Goal: Transaction & Acquisition: Purchase product/service

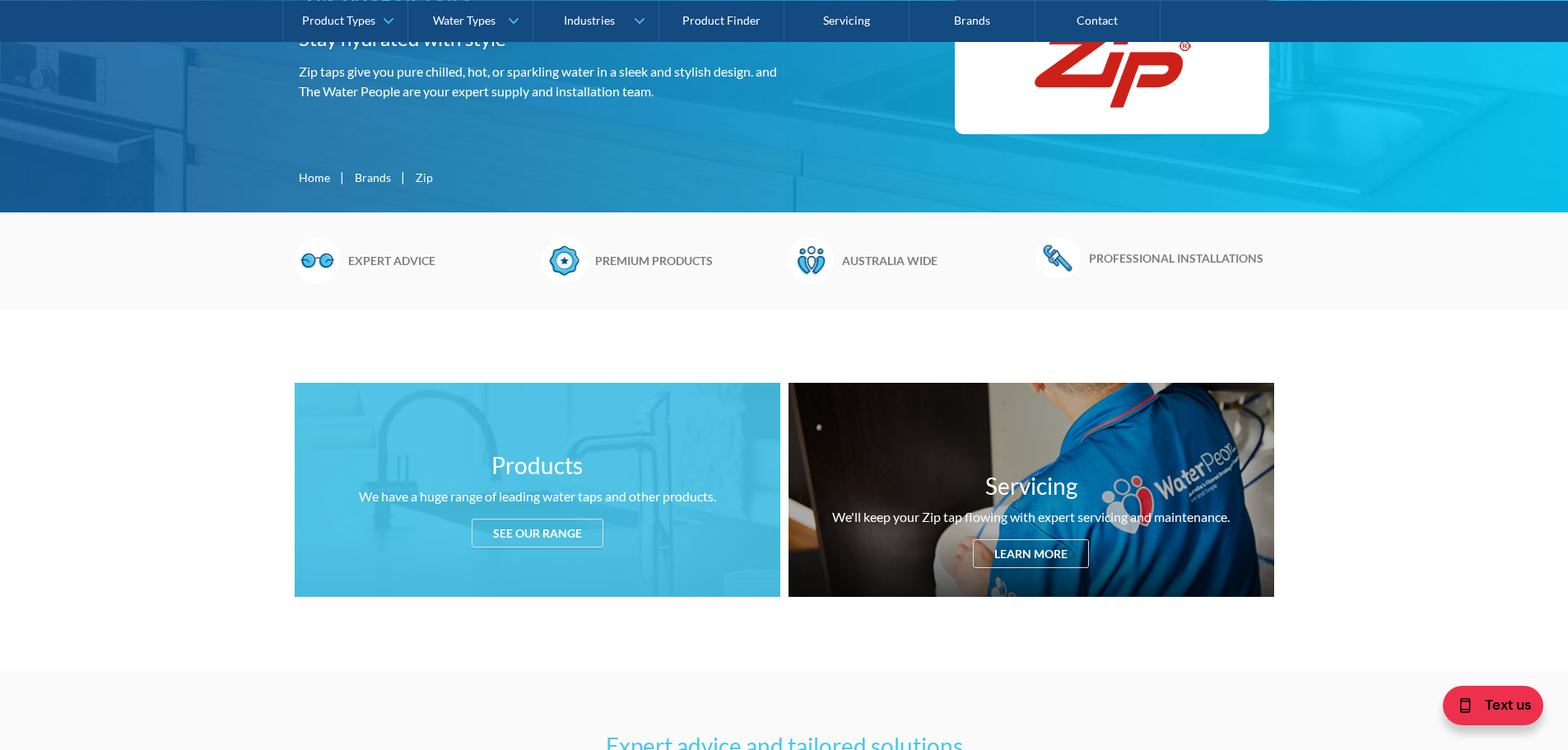
click at [548, 538] on div "See our range" at bounding box center [537, 533] width 132 height 28
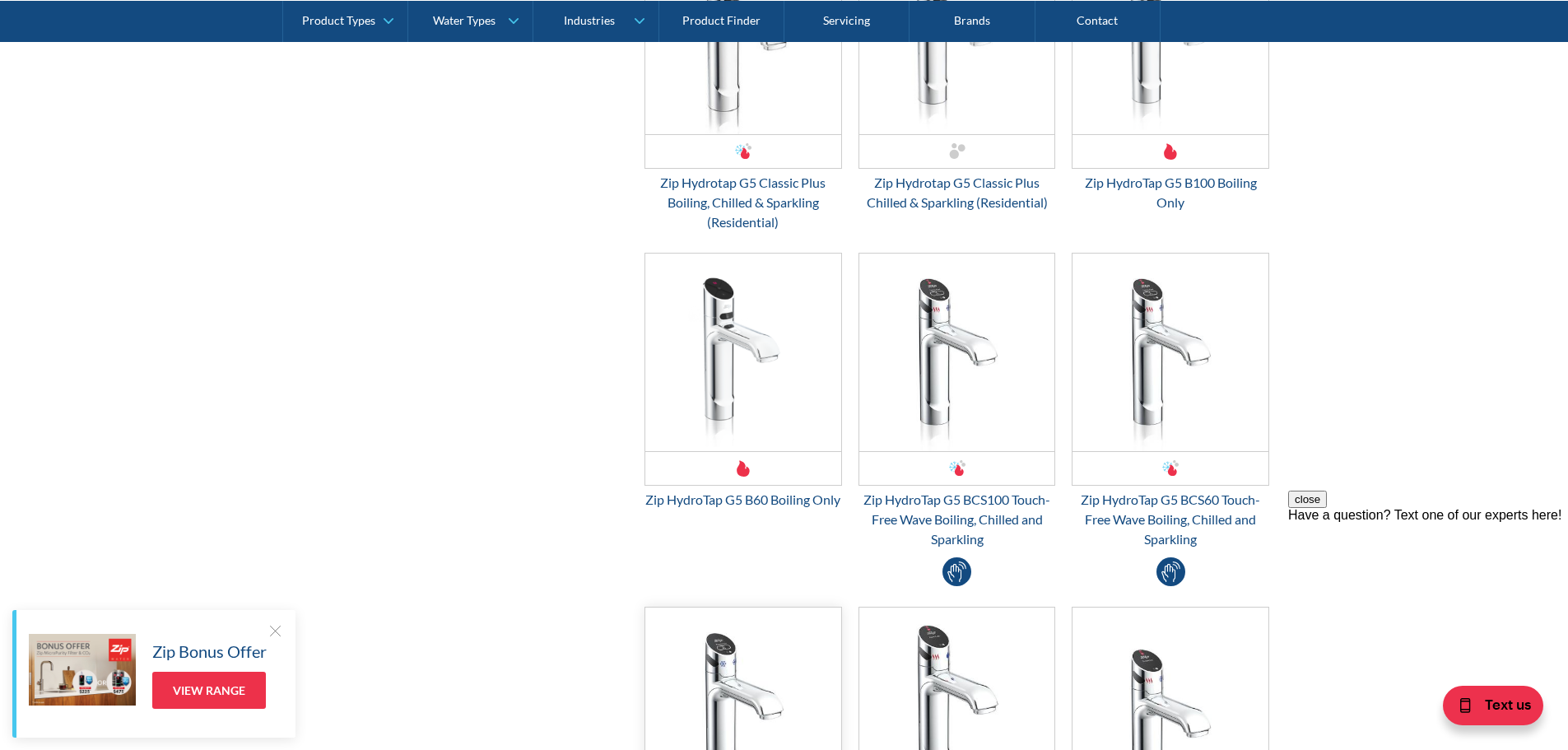
scroll to position [2674, 0]
click at [724, 360] on img "Email Form 3" at bounding box center [743, 355] width 196 height 198
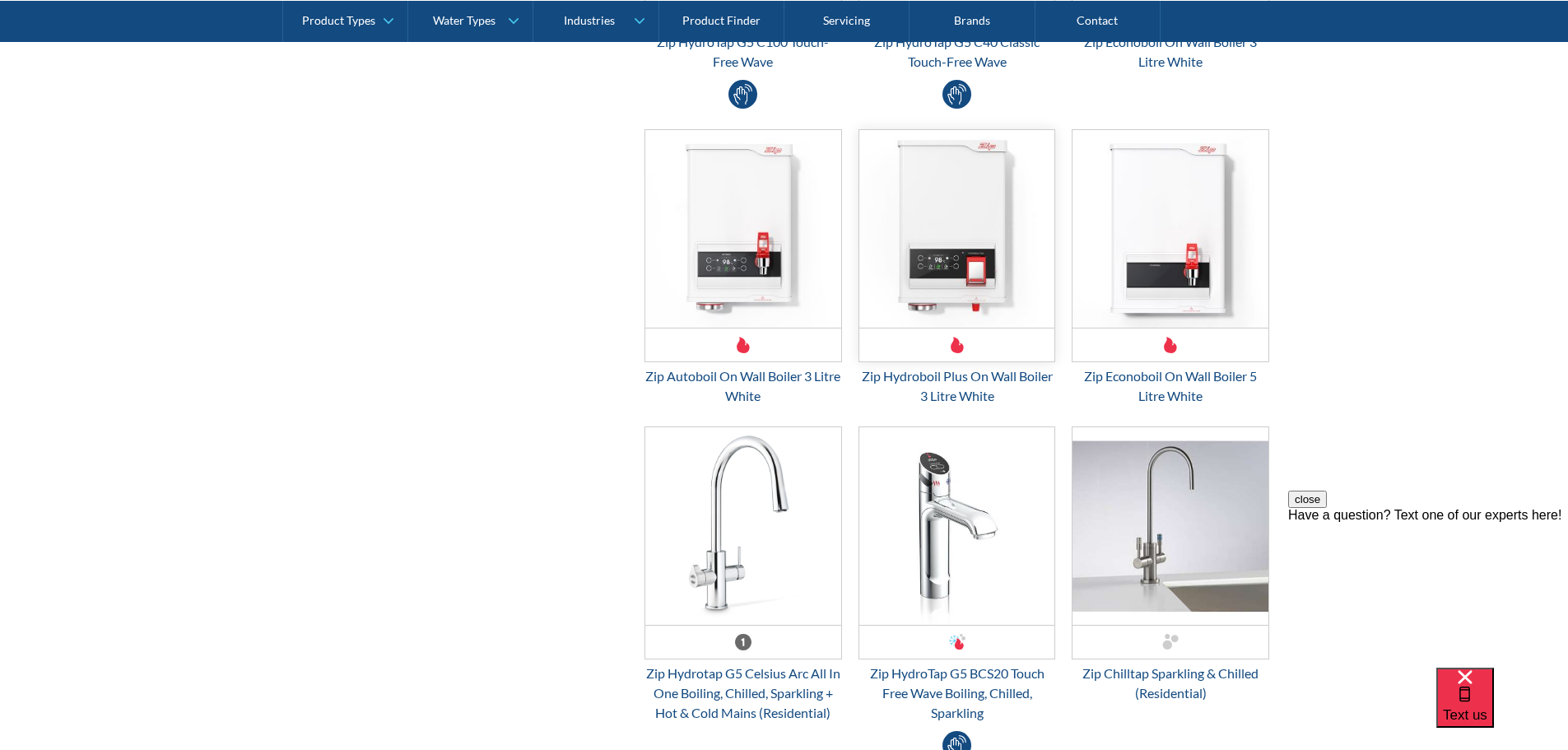
scroll to position [4321, 0]
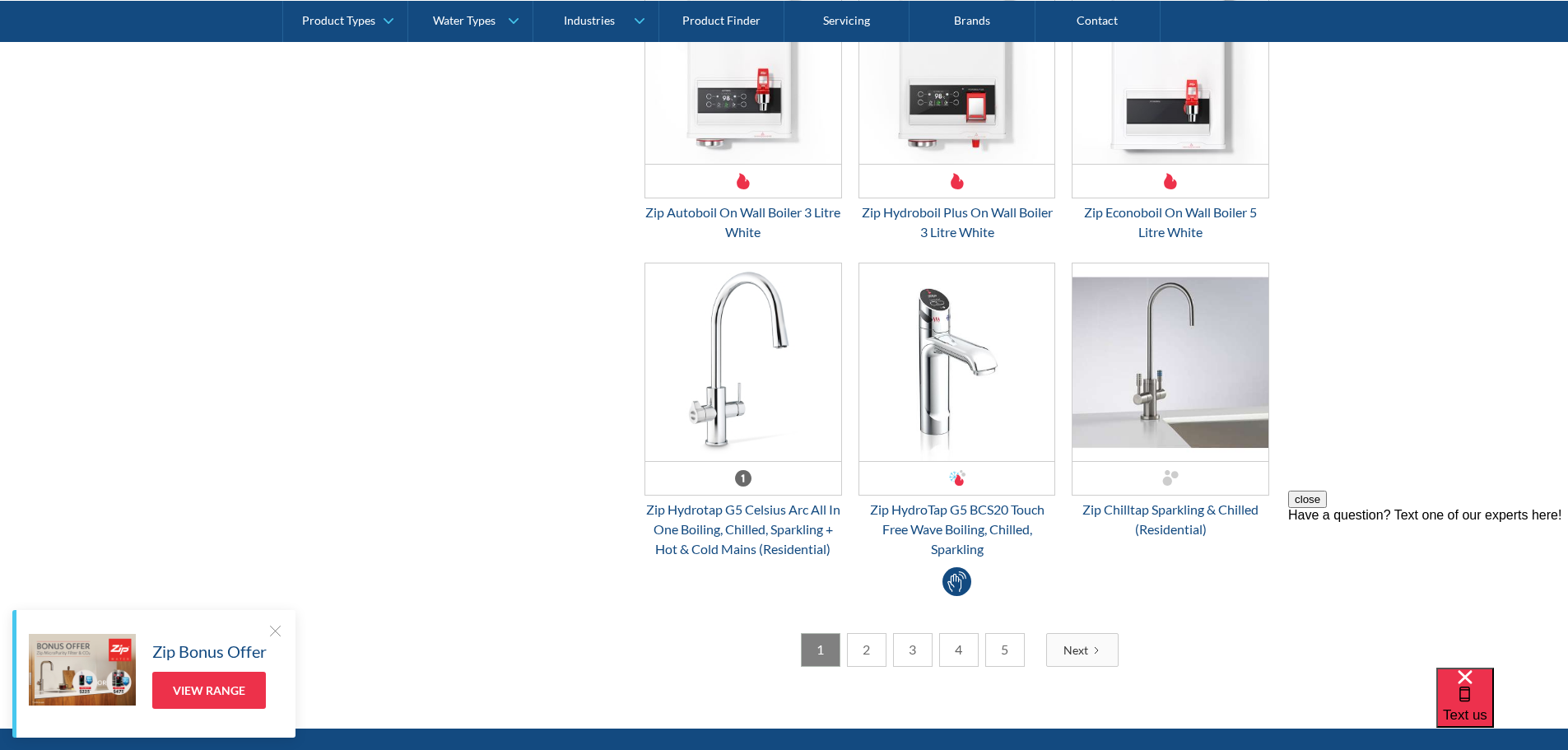
click at [1071, 648] on div "Next" at bounding box center [1075, 650] width 24 height 18
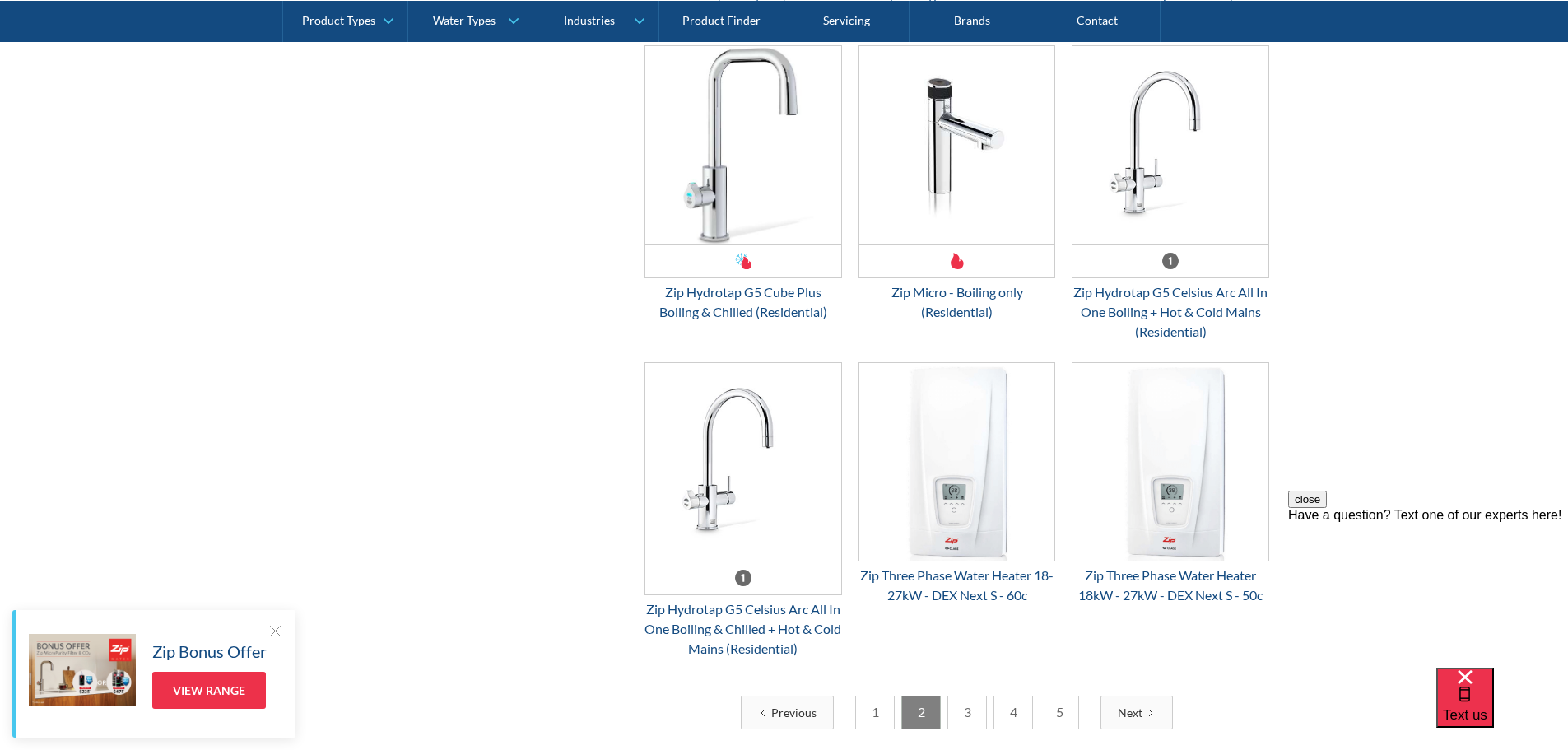
scroll to position [4013, 0]
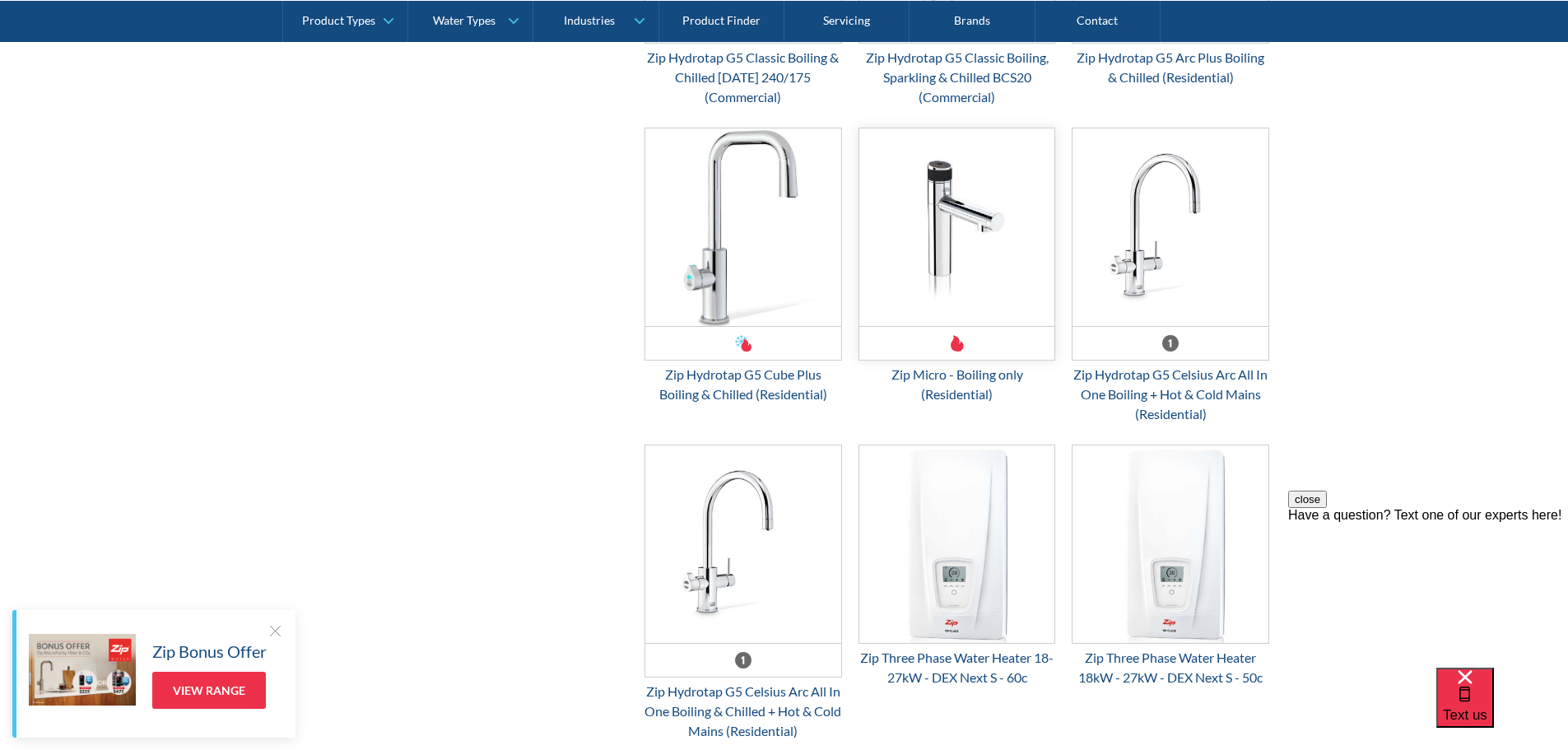
click at [959, 264] on img "Email Form 3" at bounding box center [957, 227] width 196 height 198
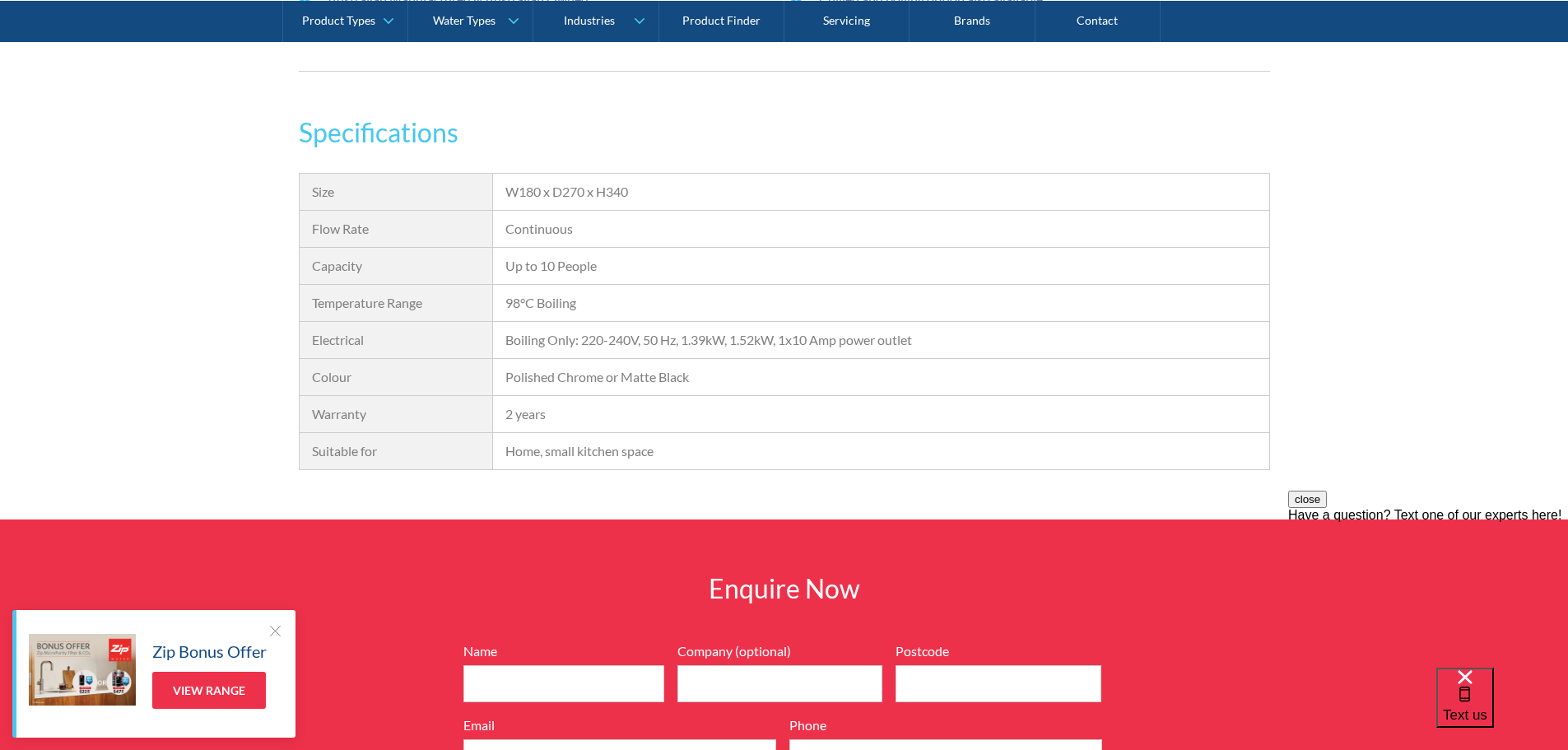
scroll to position [1235, 0]
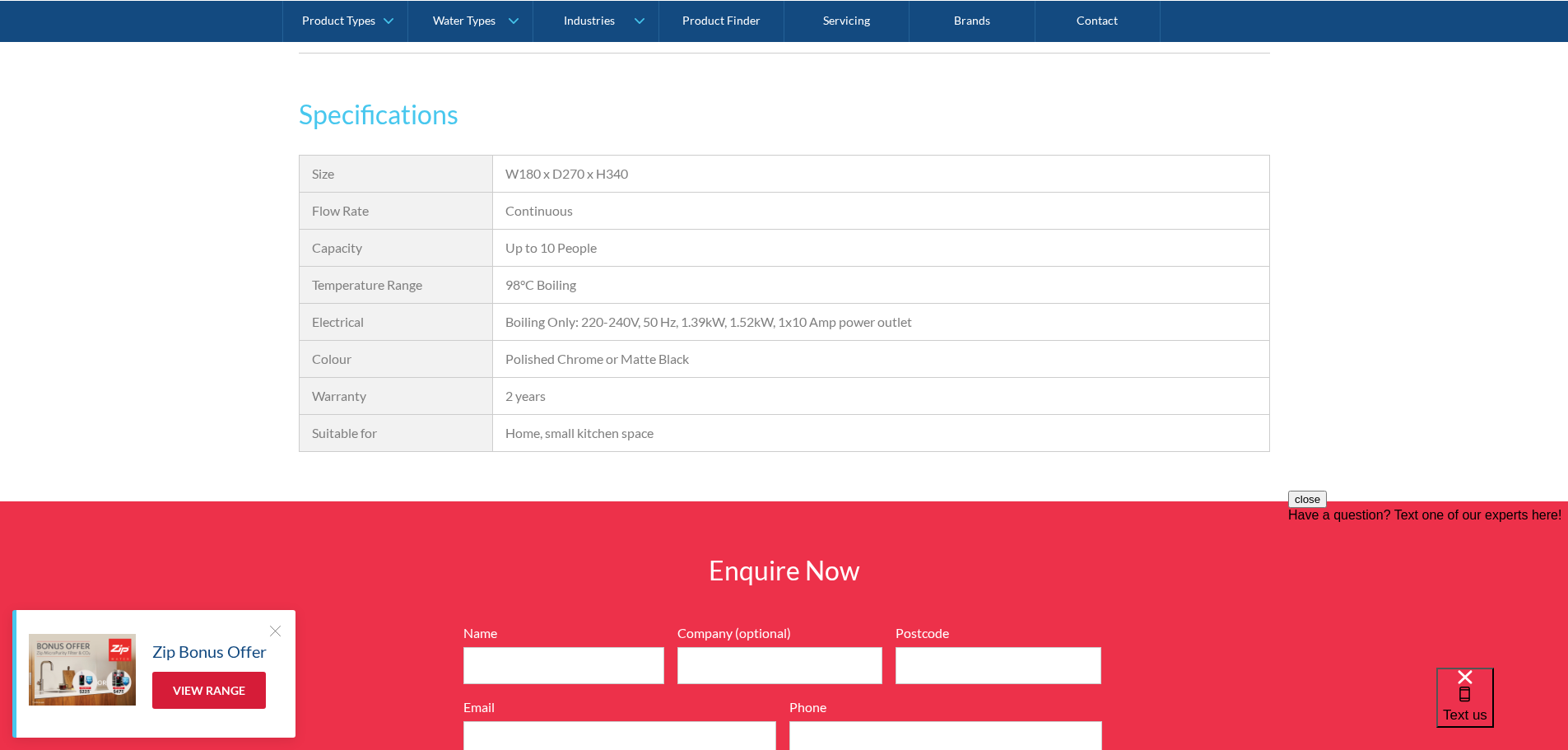
click at [204, 686] on link "View Range" at bounding box center [209, 691] width 114 height 37
